Goal: Task Accomplishment & Management: Manage account settings

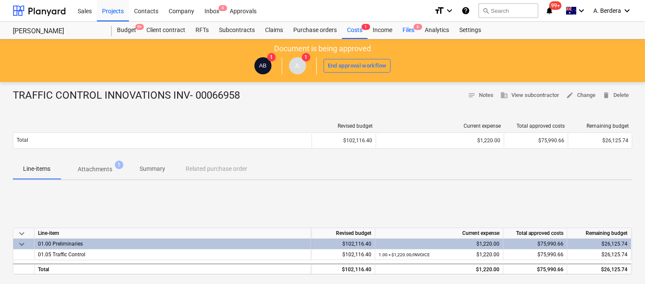
click at [407, 31] on div "Files 6" at bounding box center [408, 30] width 22 height 17
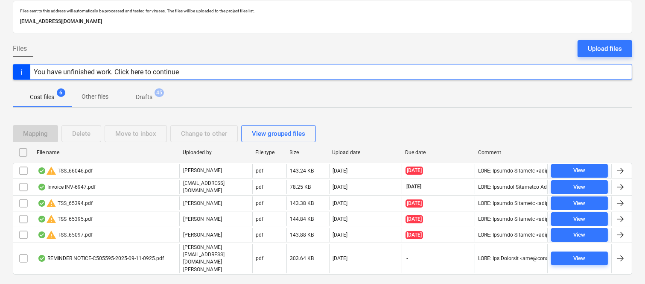
scroll to position [50, 0]
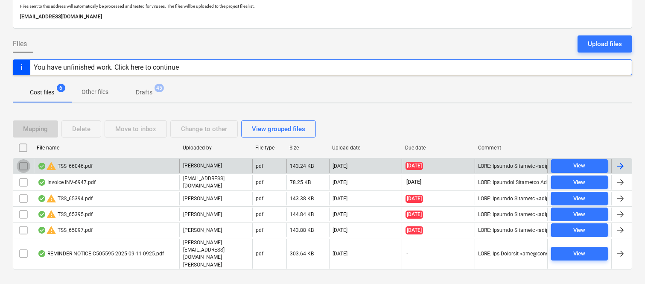
click at [23, 166] on input "checkbox" at bounding box center [24, 166] width 14 height 14
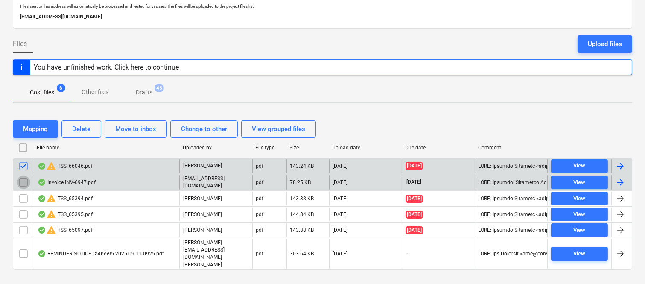
click at [22, 182] on input "checkbox" at bounding box center [24, 182] width 14 height 14
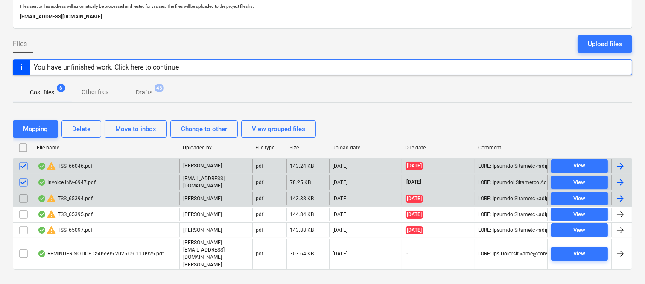
click at [21, 201] on input "checkbox" at bounding box center [24, 199] width 14 height 14
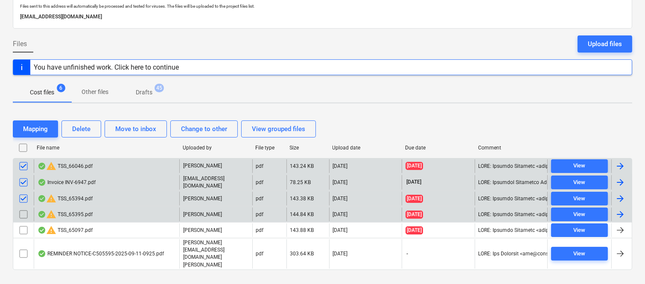
click at [23, 215] on input "checkbox" at bounding box center [24, 214] width 14 height 14
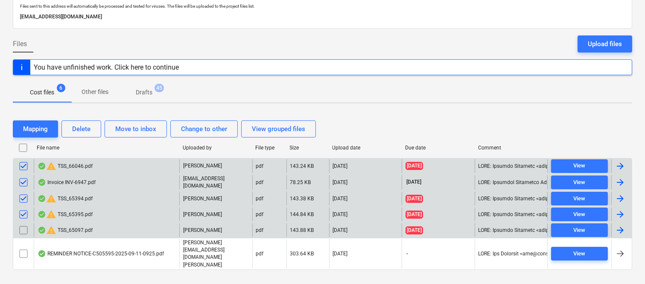
click at [20, 228] on input "checkbox" at bounding box center [24, 230] width 14 height 14
click at [23, 183] on input "checkbox" at bounding box center [24, 182] width 14 height 14
click at [84, 125] on div "Delete" at bounding box center [81, 128] width 18 height 11
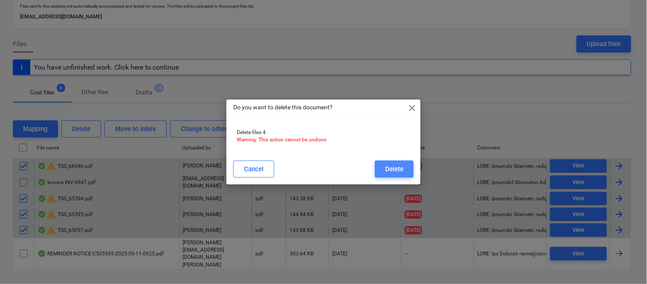
click at [406, 172] on button "Delete" at bounding box center [394, 168] width 39 height 17
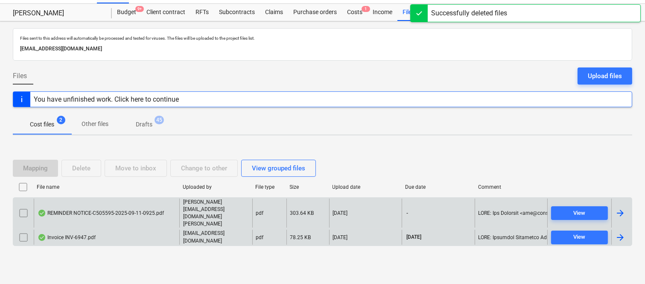
scroll to position [18, 0]
